Goal: Information Seeking & Learning: Learn about a topic

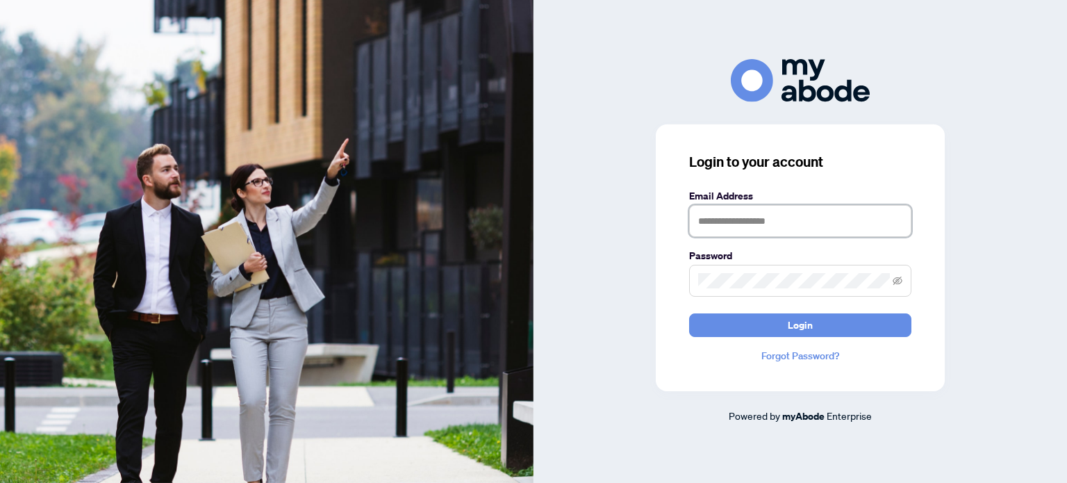
click at [752, 219] on input "text" at bounding box center [800, 221] width 222 height 32
type input "**********"
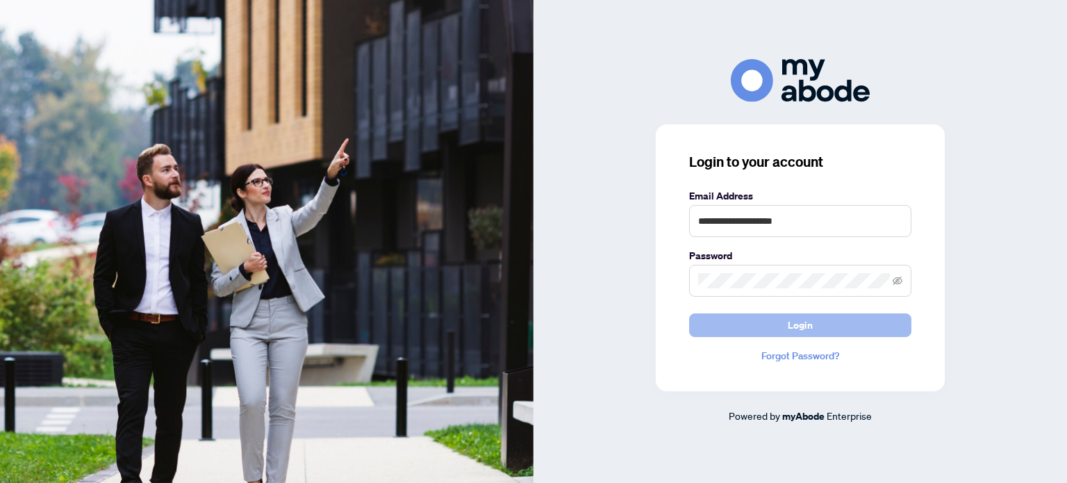
click at [803, 315] on span "Login" at bounding box center [799, 325] width 25 height 22
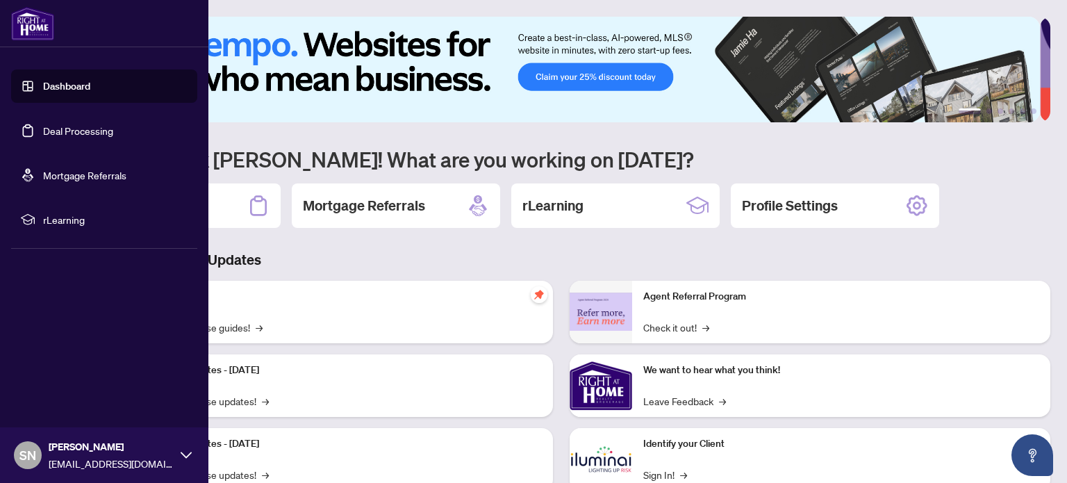
click at [66, 92] on link "Dashboard" at bounding box center [66, 86] width 47 height 12
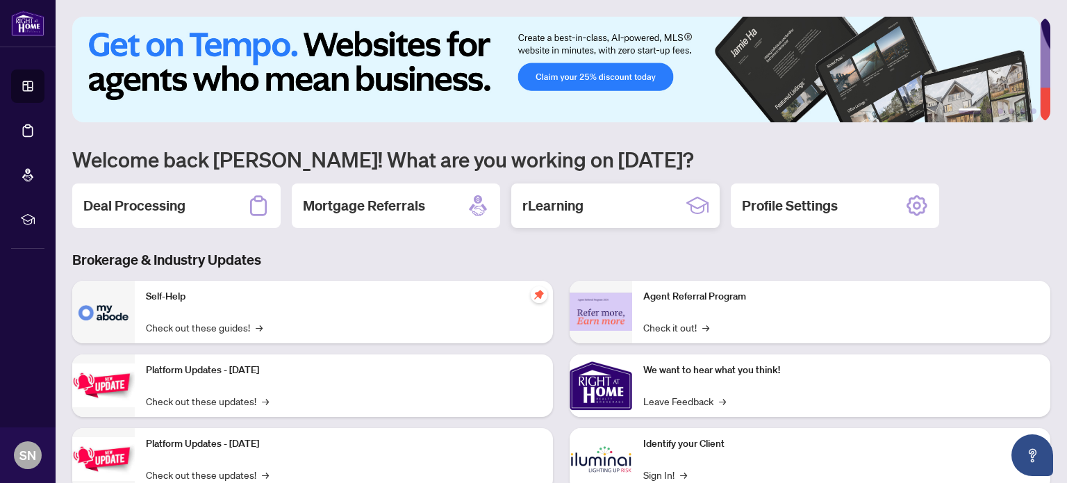
click at [610, 216] on div "rLearning" at bounding box center [615, 205] width 208 height 44
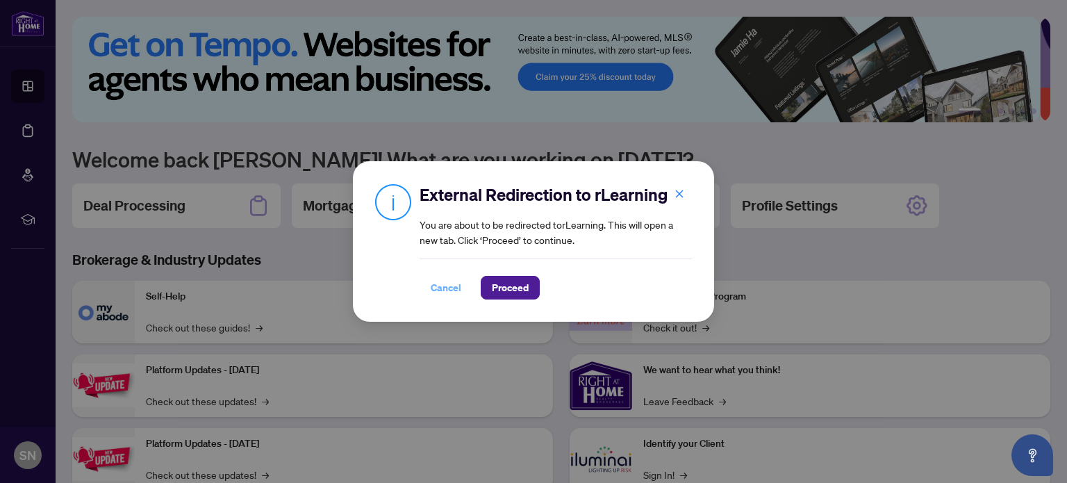
click at [449, 283] on span "Cancel" at bounding box center [446, 287] width 31 height 22
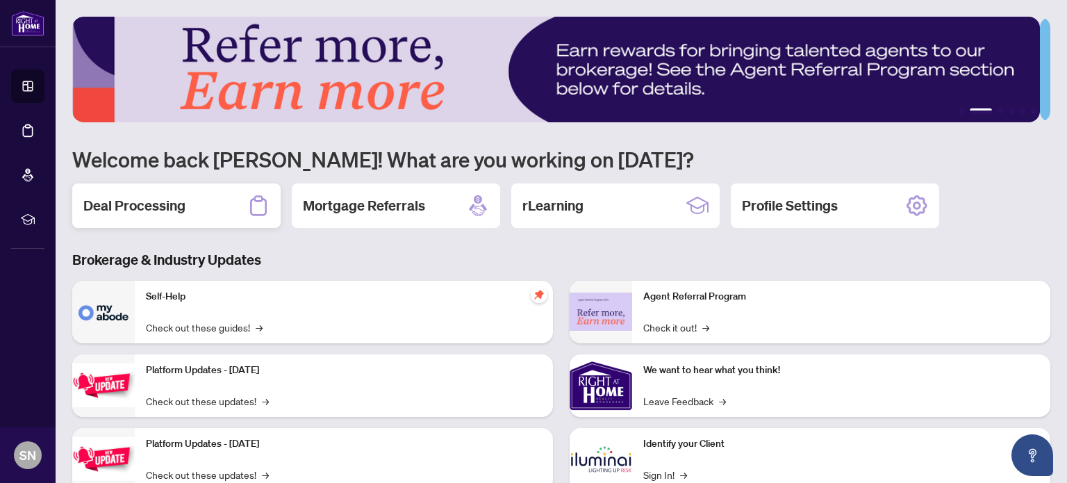
scroll to position [117, 0]
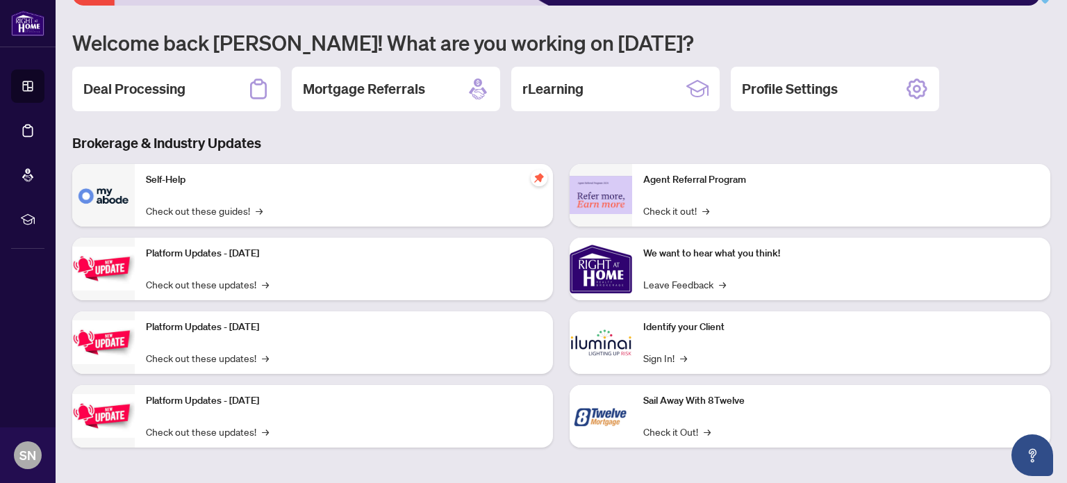
click at [114, 182] on img at bounding box center [103, 195] width 62 height 62
click at [176, 178] on p "Self-Help" at bounding box center [344, 179] width 396 height 15
